Goal: Task Accomplishment & Management: Use online tool/utility

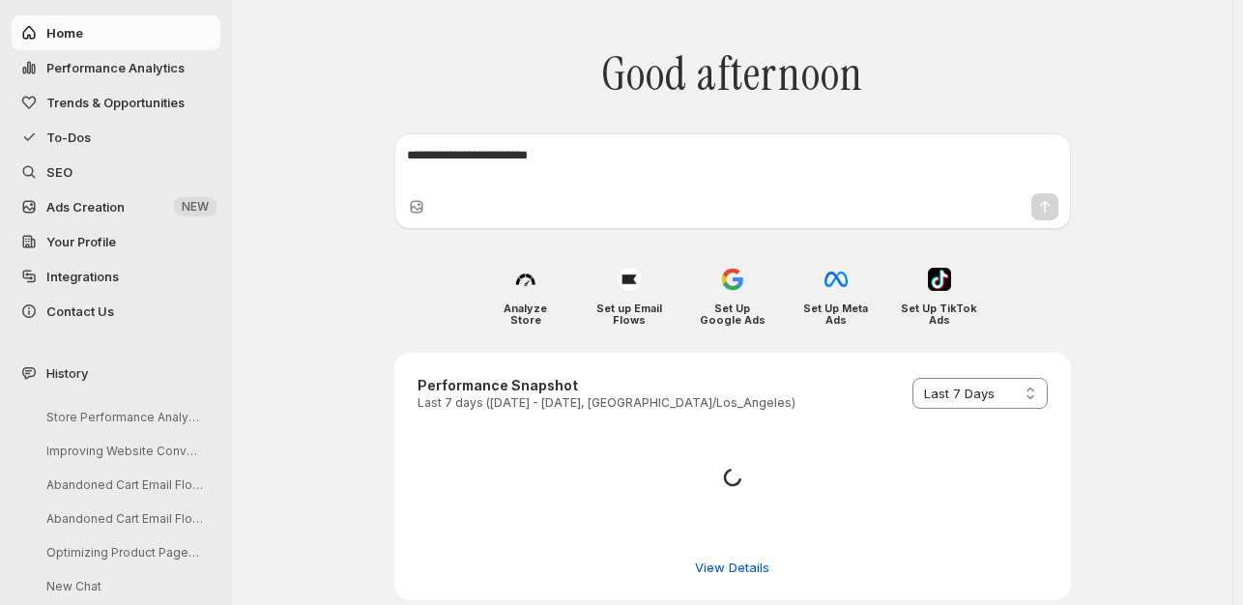
select select "*********"
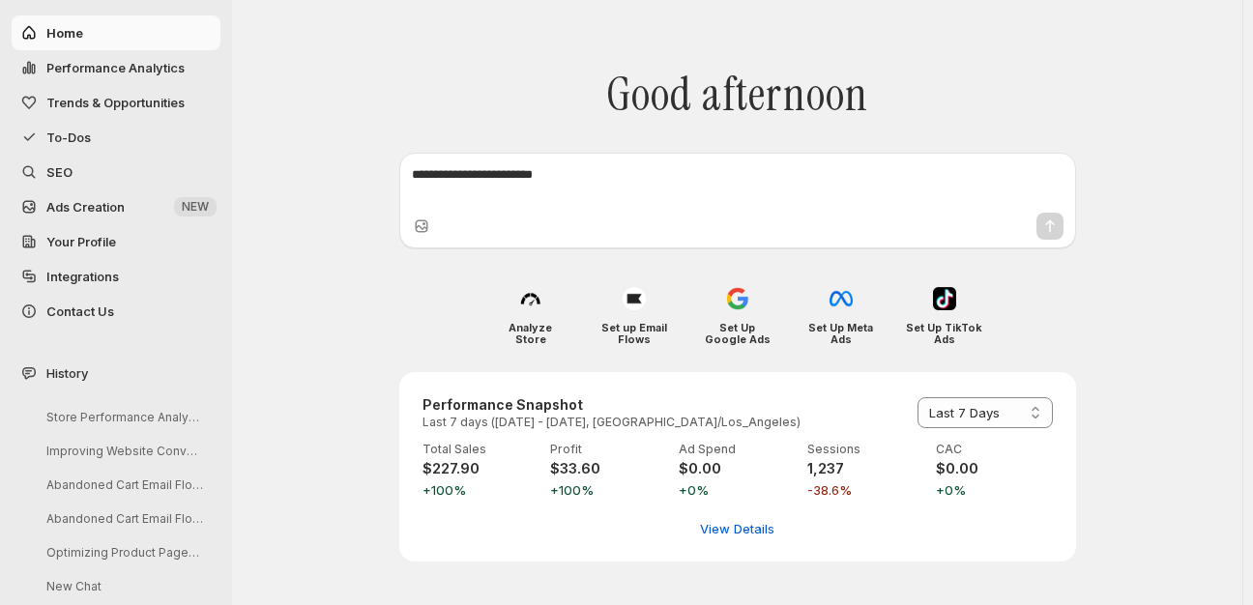
click at [100, 62] on span "Performance Analytics" at bounding box center [115, 67] width 138 height 15
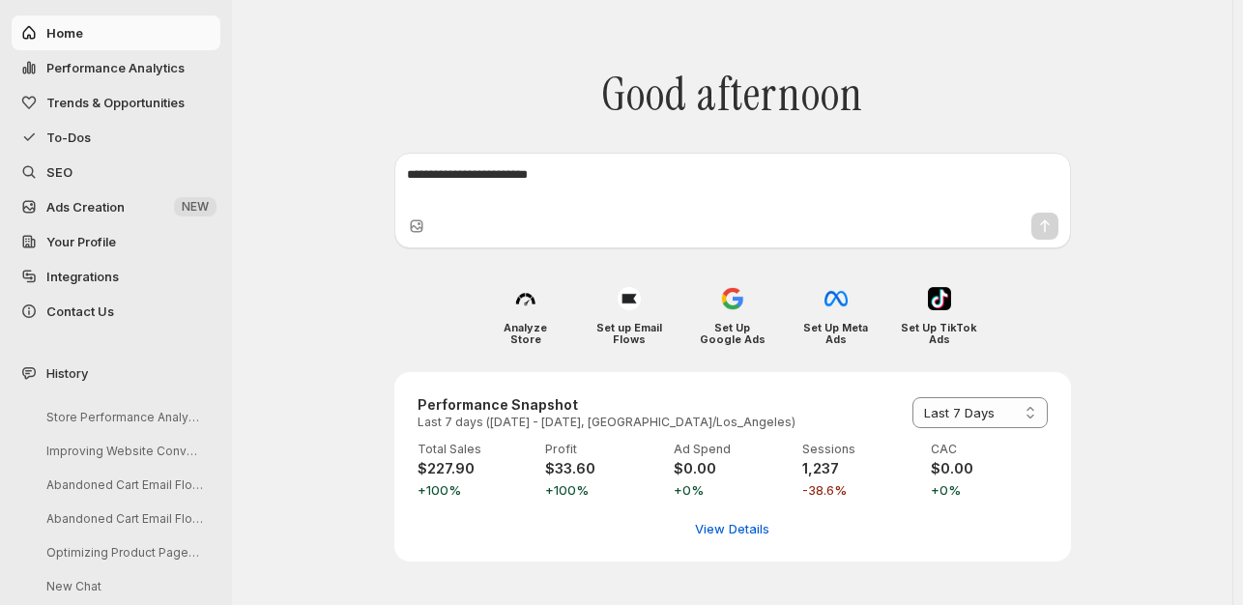
select select "**********"
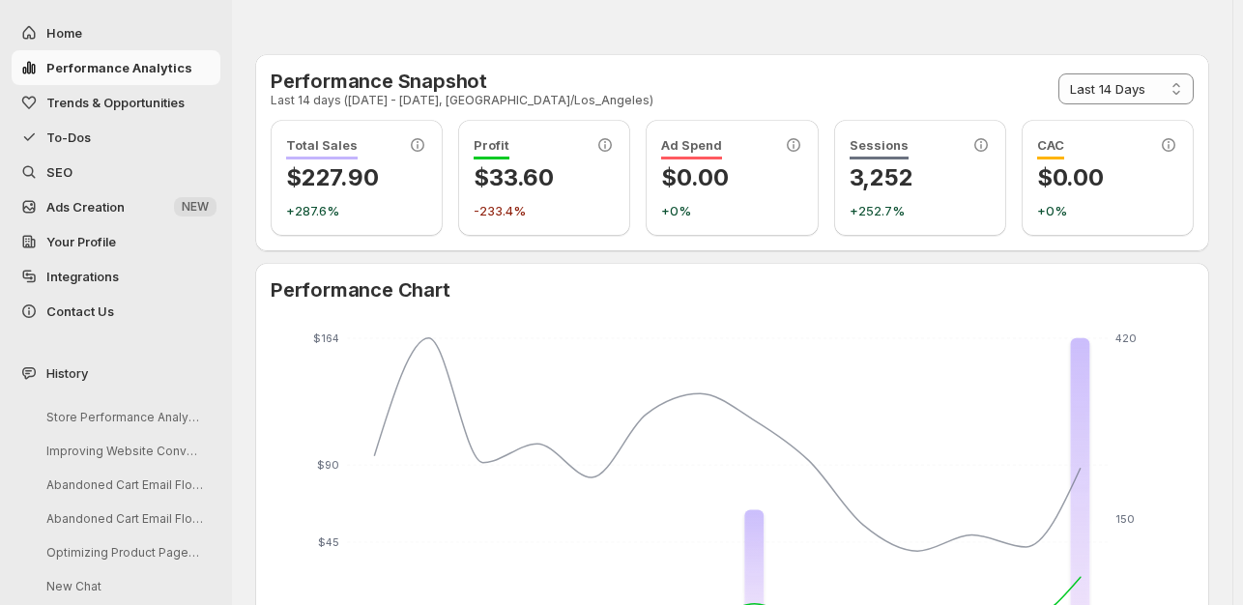
click at [101, 102] on span "Trends & Opportunities" at bounding box center [115, 102] width 138 height 15
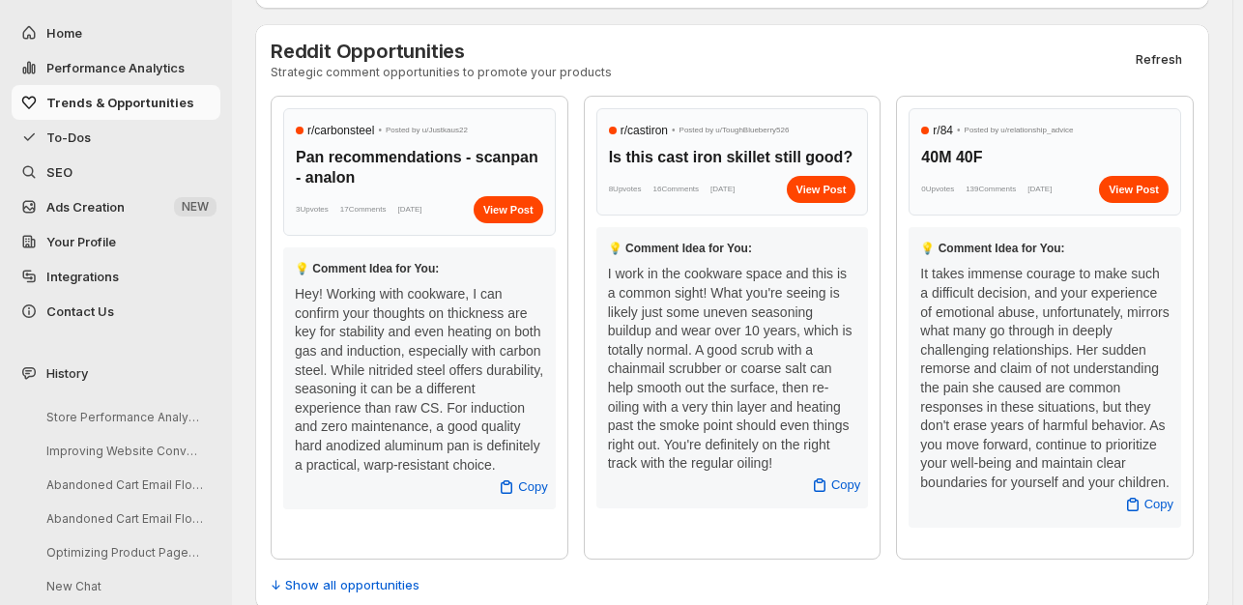
scroll to position [774, 0]
click at [1172, 58] on span "Refresh" at bounding box center [1159, 58] width 46 height 15
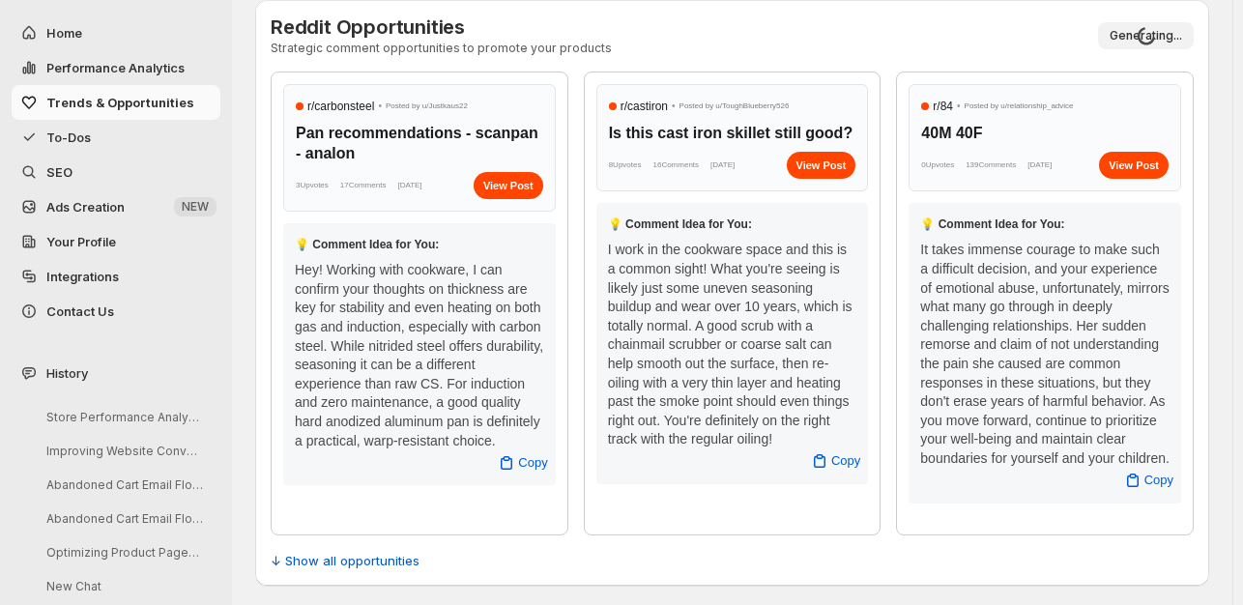
scroll to position [800, 0]
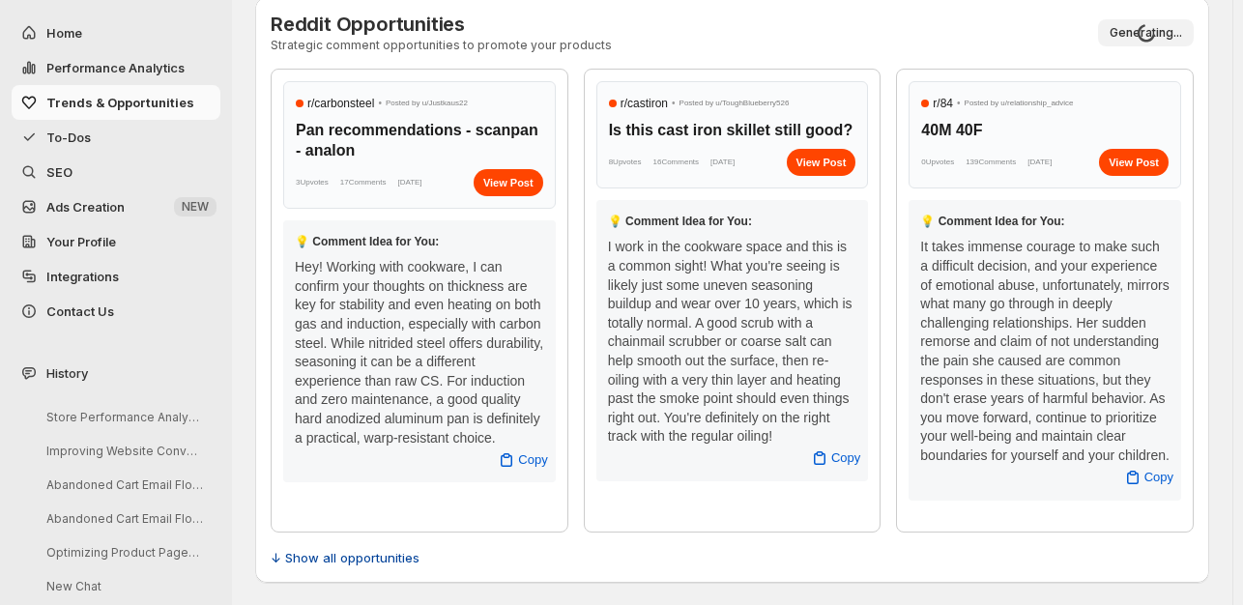
click at [304, 553] on span "↓ Show all opportunities" at bounding box center [345, 557] width 149 height 19
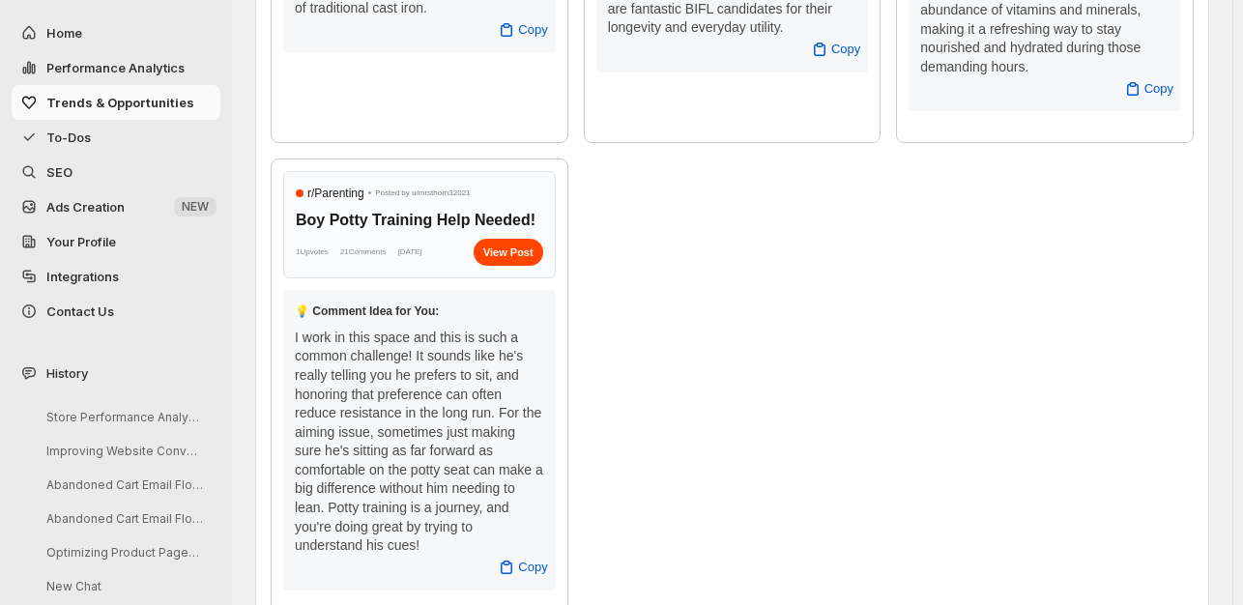
scroll to position [2297, 0]
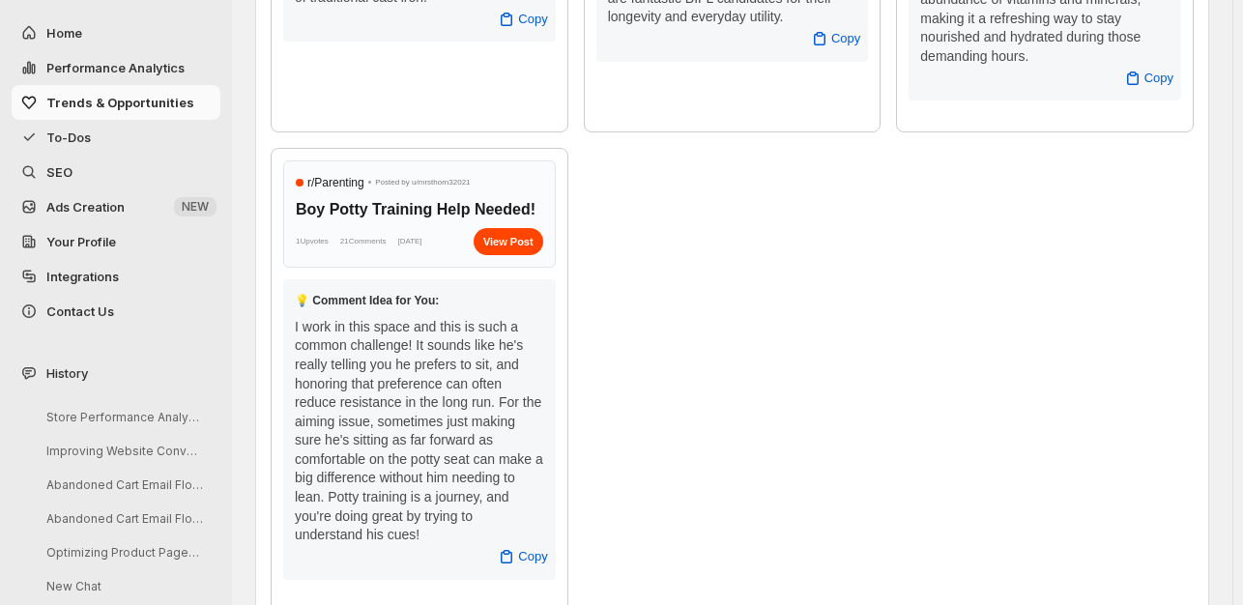
click at [58, 167] on span "SEO" at bounding box center [59, 171] width 26 height 15
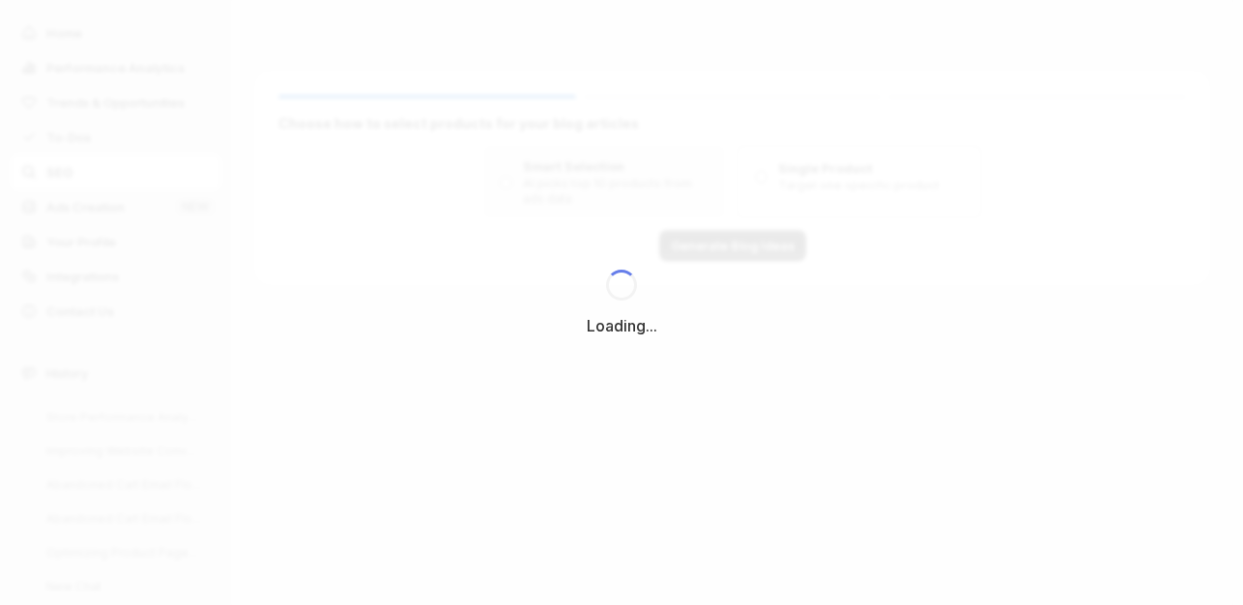
scroll to position [0, 0]
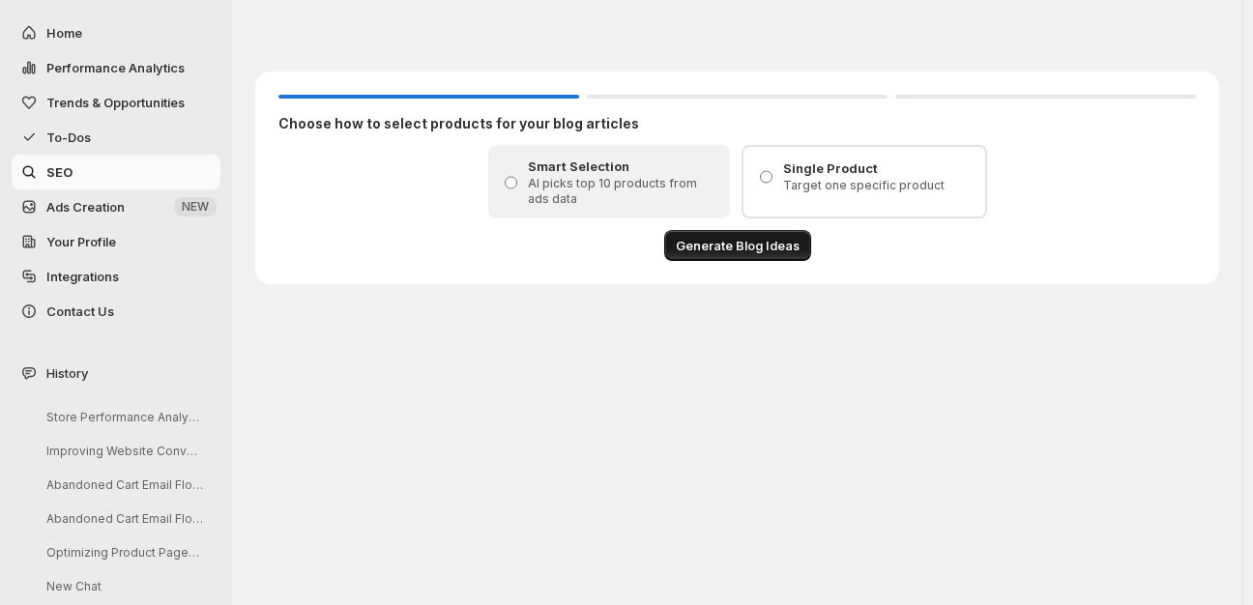
click at [736, 237] on span "Generate Blog Ideas" at bounding box center [738, 245] width 124 height 19
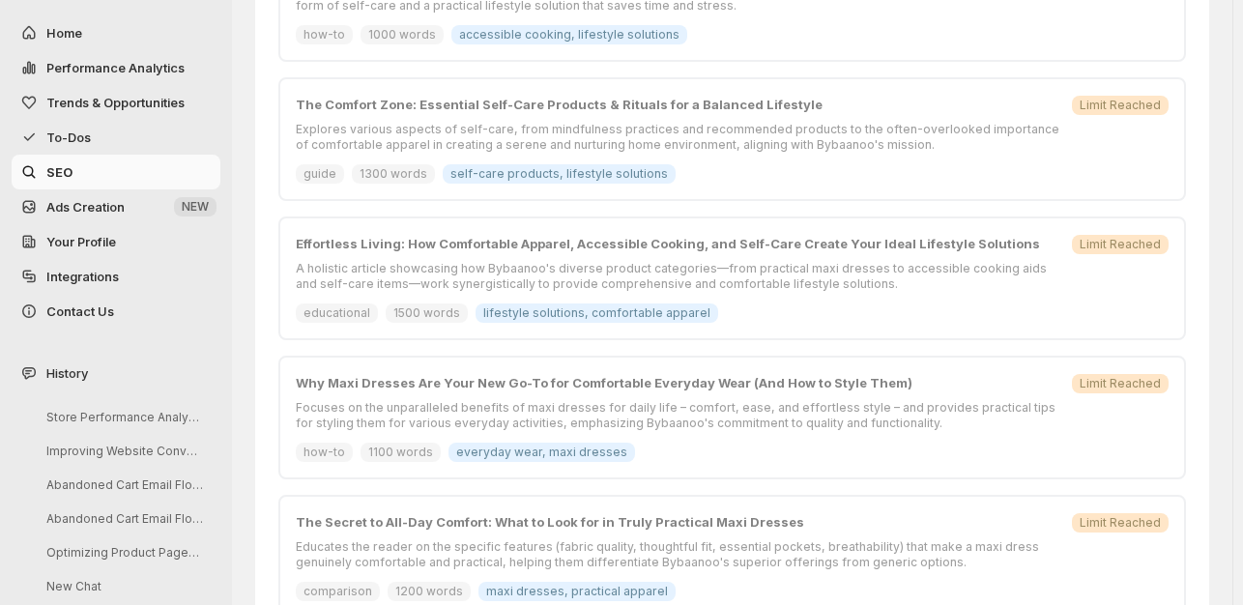
scroll to position [1093, 0]
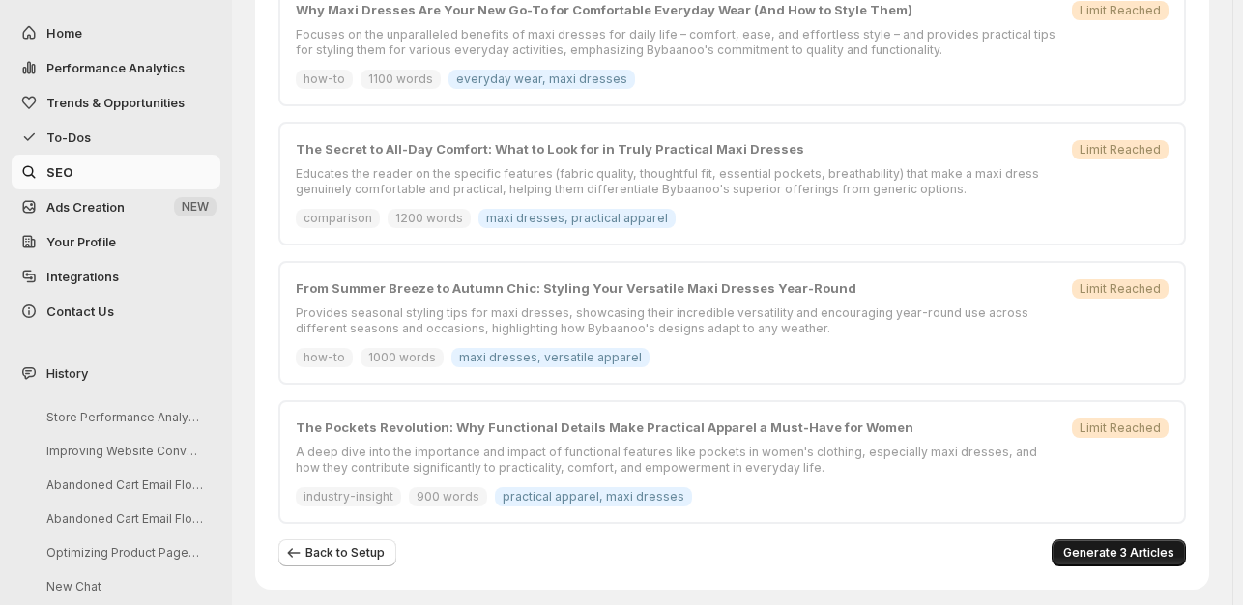
click at [1141, 545] on span "Generate 3 Articles" at bounding box center [1119, 552] width 111 height 15
